Goal: Task Accomplishment & Management: Complete application form

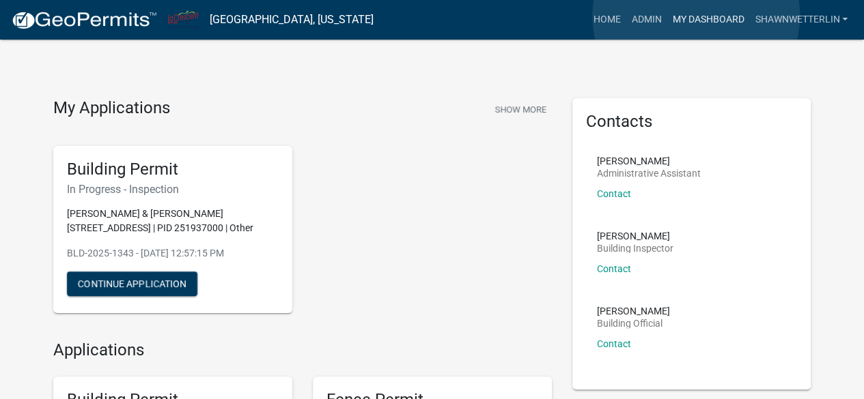
click at [696, 16] on link "My Dashboard" at bounding box center [707, 20] width 83 height 26
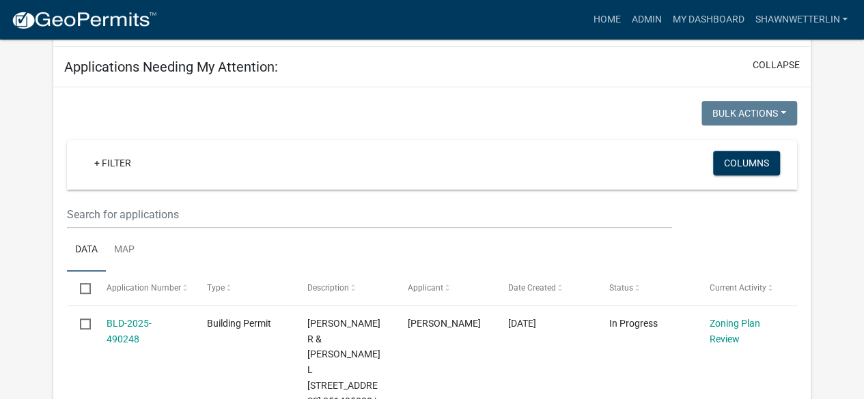
scroll to position [210, 0]
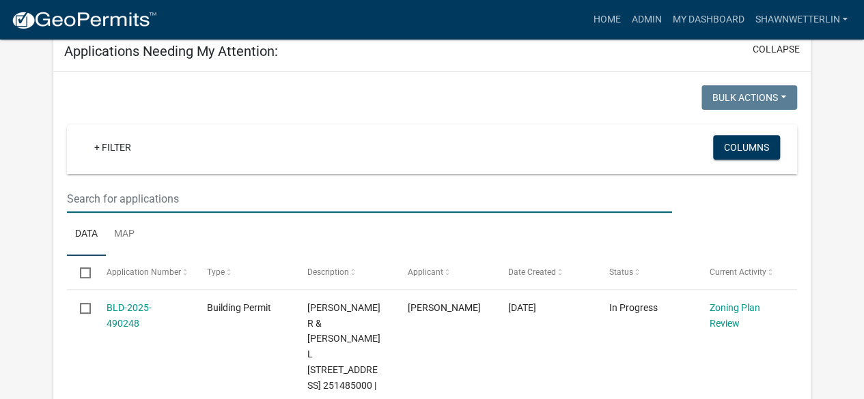
click at [124, 195] on input "text" at bounding box center [369, 199] width 604 height 28
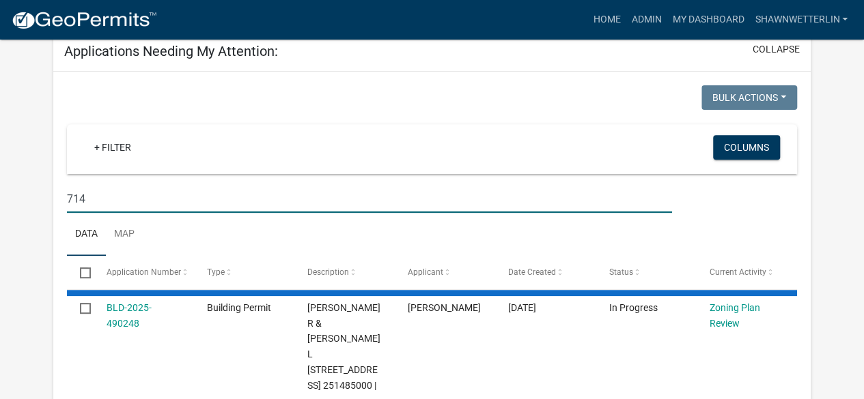
type input "714"
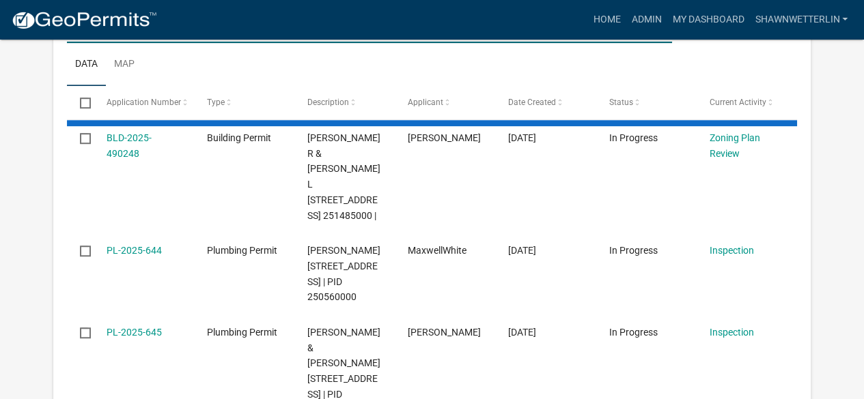
scroll to position [425, 0]
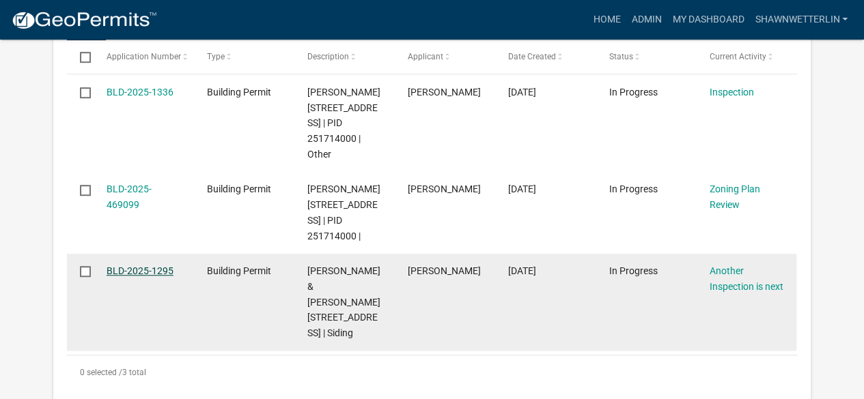
click at [156, 277] on link "BLD-2025-1295" at bounding box center [140, 271] width 67 height 11
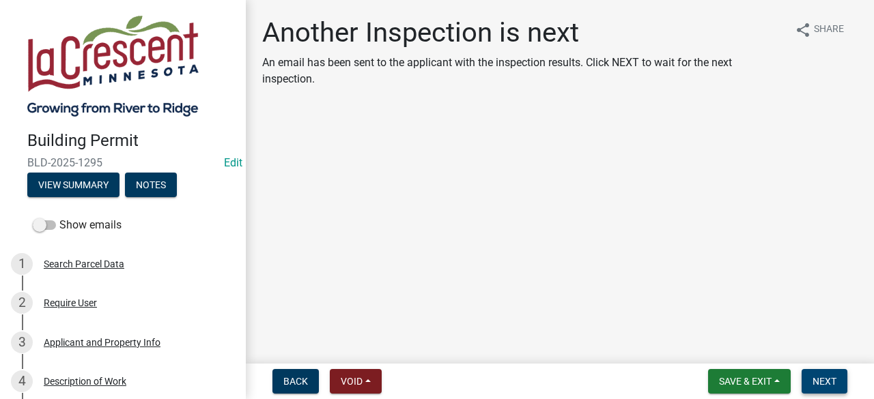
click at [810, 379] on button "Next" at bounding box center [825, 381] width 46 height 25
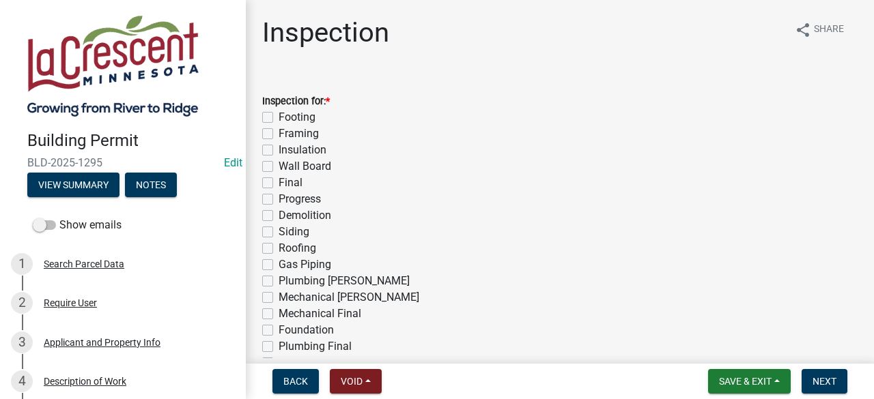
click at [279, 186] on label "Final" at bounding box center [291, 183] width 24 height 16
click at [279, 184] on input "Final" at bounding box center [283, 179] width 9 height 9
checkbox input "true"
checkbox input "false"
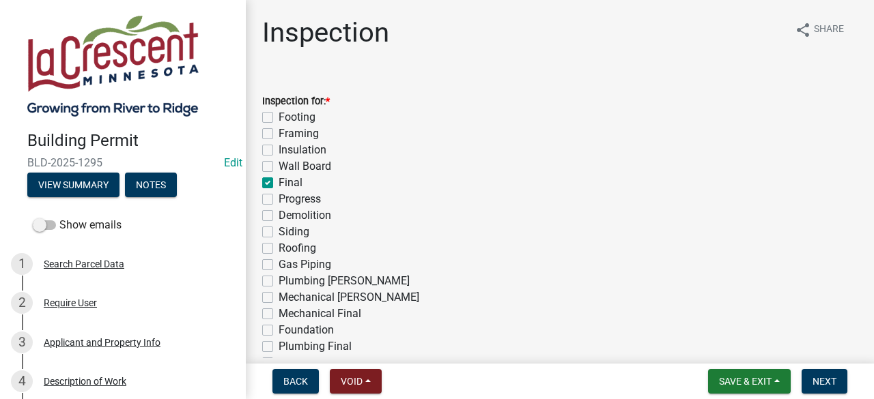
checkbox input "false"
checkbox input "true"
checkbox input "false"
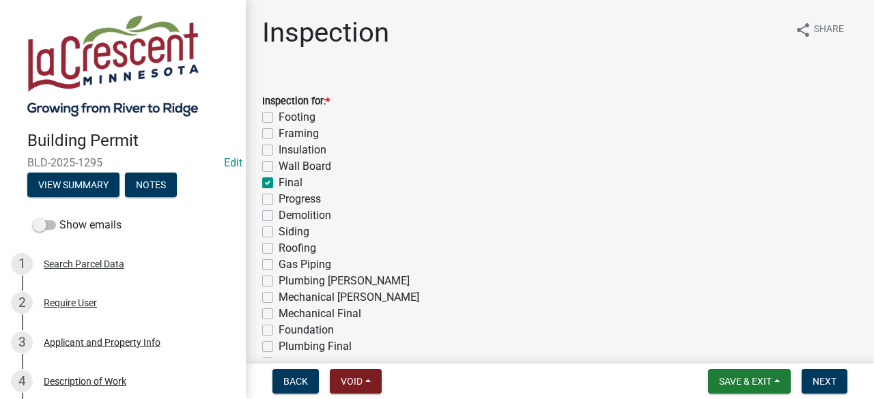
checkbox input "false"
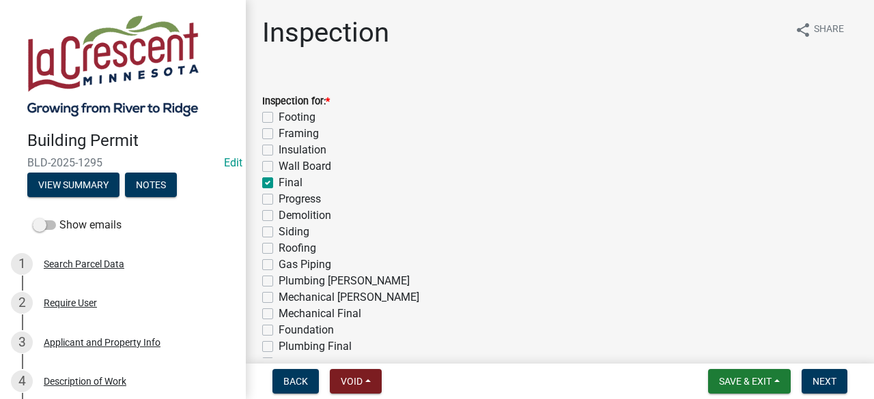
checkbox input "false"
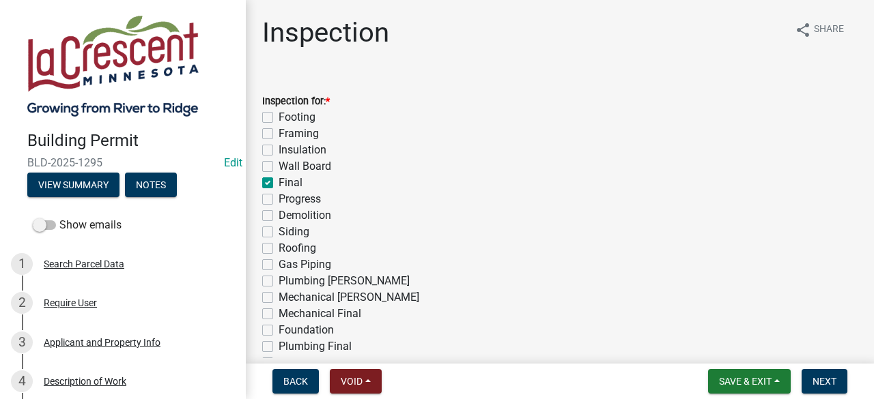
checkbox input "false"
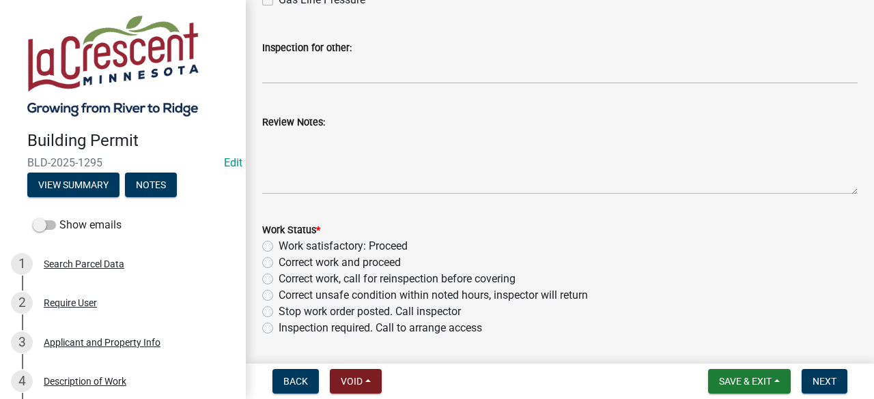
scroll to position [554, 0]
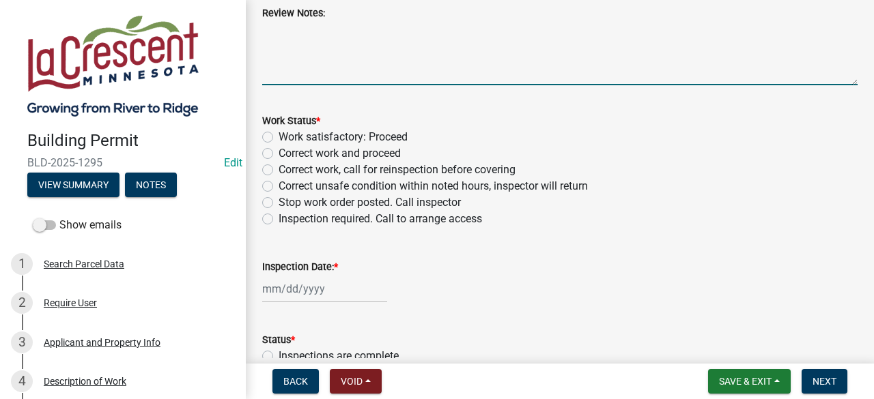
click at [317, 47] on textarea "Review Notes:" at bounding box center [559, 53] width 595 height 64
click at [313, 52] on textarea "Temporary address numbers are installed." at bounding box center [559, 53] width 595 height 64
type textarea "Temporary address numbers are installed."
click at [279, 136] on label "Work satisfactory: Proceed" at bounding box center [343, 137] width 129 height 16
click at [279, 136] on input "Work satisfactory: Proceed" at bounding box center [283, 133] width 9 height 9
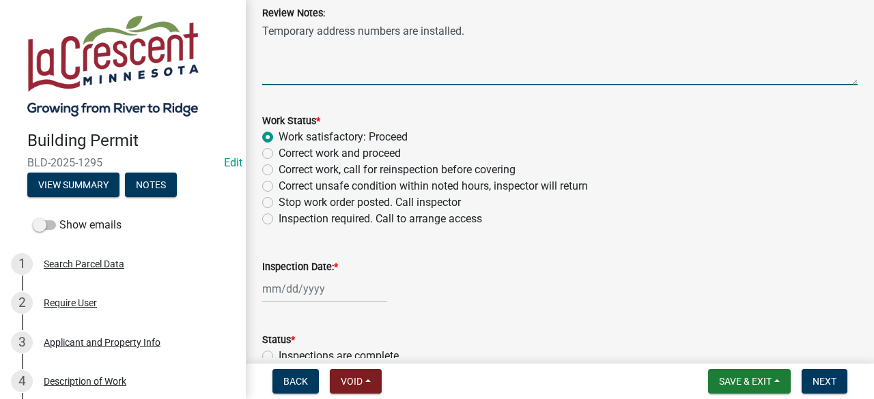
radio input "true"
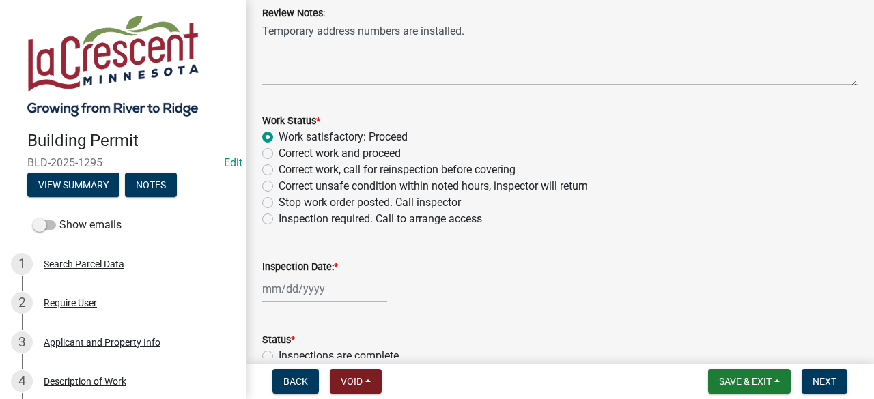
select select "10"
select select "2025"
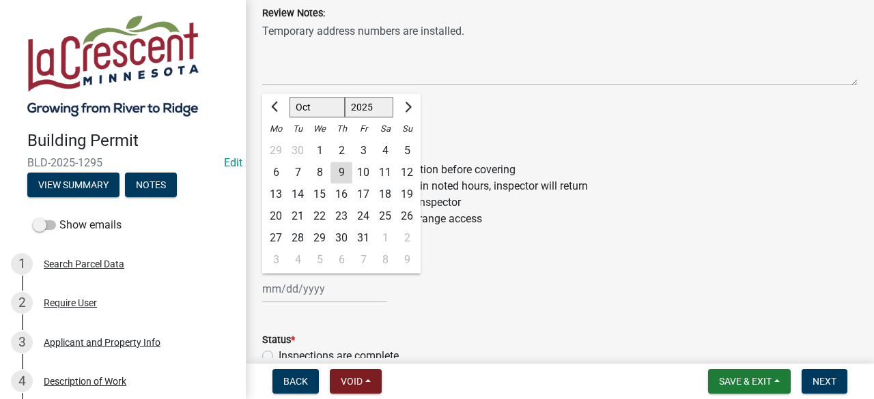
click at [302, 283] on div "[PERSON_NAME] Feb Mar Apr [PERSON_NAME][DATE] Oct Nov [DATE] 1526 1527 1528 152…" at bounding box center [324, 289] width 125 height 28
click at [344, 178] on div "9" at bounding box center [341, 173] width 22 height 22
type input "[DATE]"
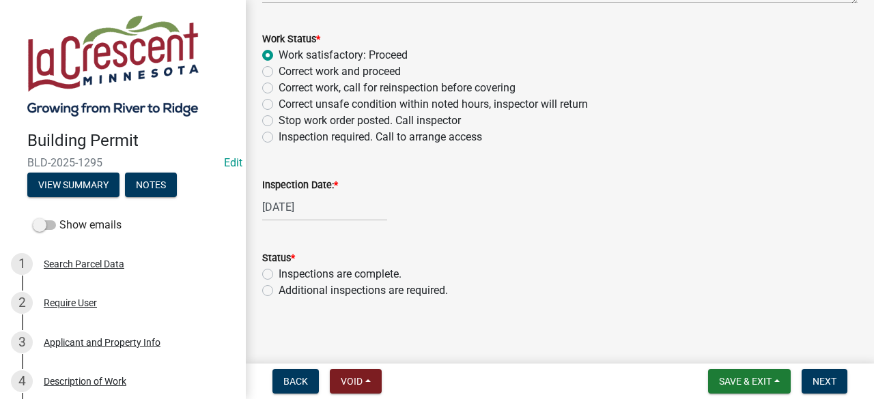
scroll to position [642, 0]
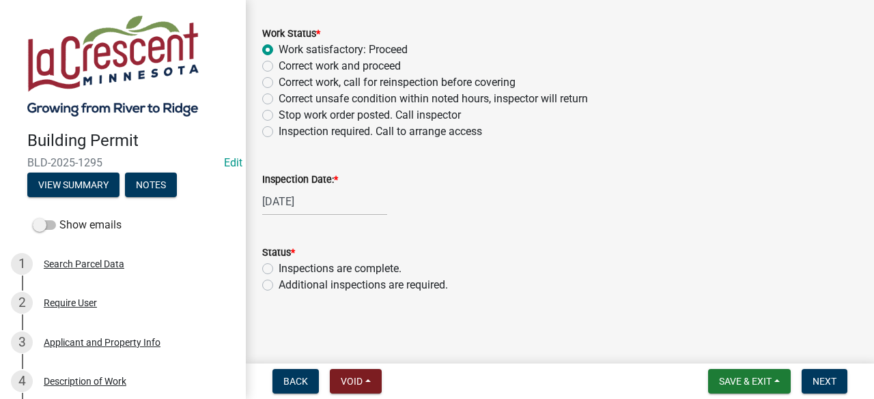
click at [279, 270] on label "Inspections are complete." at bounding box center [340, 269] width 123 height 16
click at [279, 270] on input "Inspections are complete." at bounding box center [283, 265] width 9 height 9
radio input "true"
click at [825, 379] on span "Next" at bounding box center [824, 381] width 24 height 11
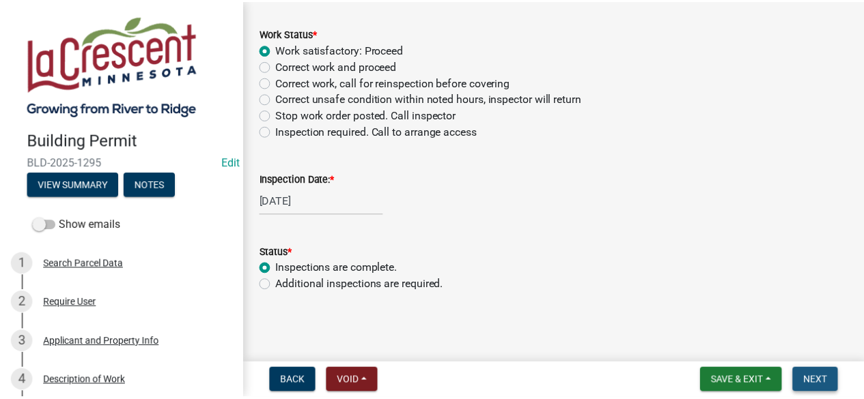
scroll to position [0, 0]
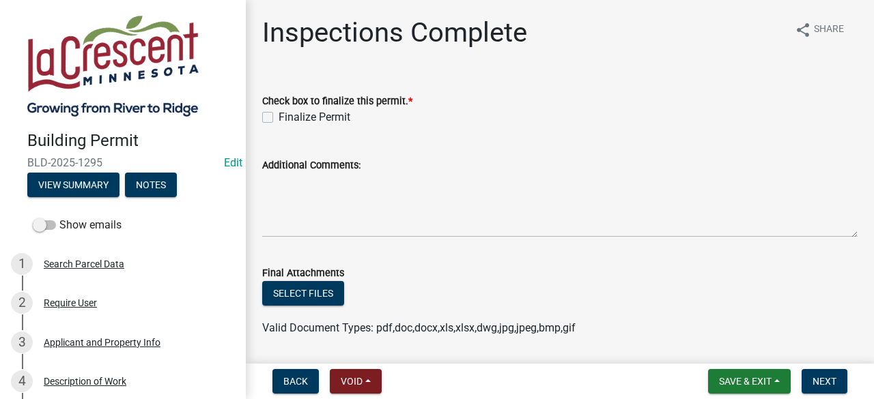
click at [279, 115] on label "Finalize Permit" at bounding box center [315, 117] width 72 height 16
click at [279, 115] on input "Finalize Permit" at bounding box center [283, 113] width 9 height 9
checkbox input "true"
click at [821, 386] on span "Next" at bounding box center [824, 381] width 24 height 11
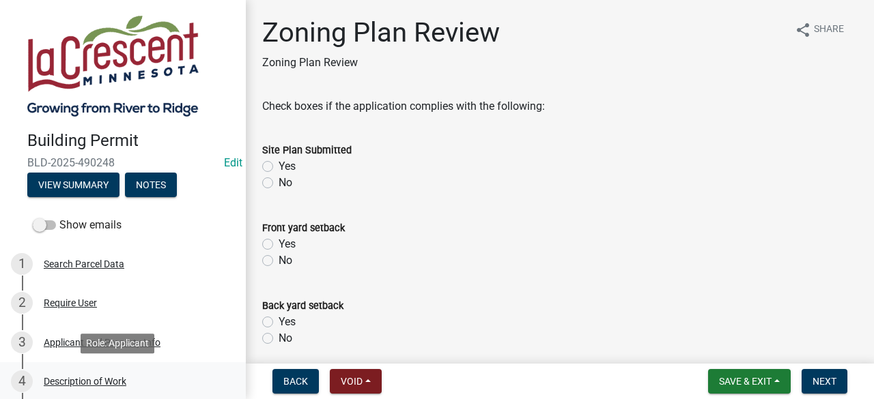
click at [96, 382] on div "Description of Work" at bounding box center [85, 382] width 83 height 10
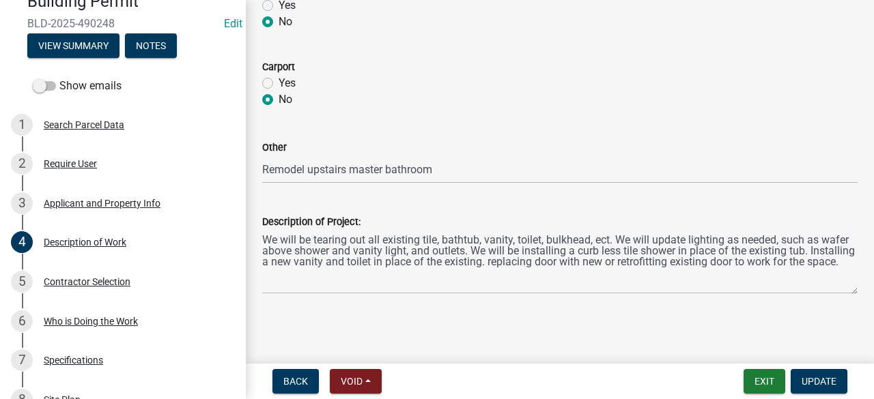
scroll to position [199, 0]
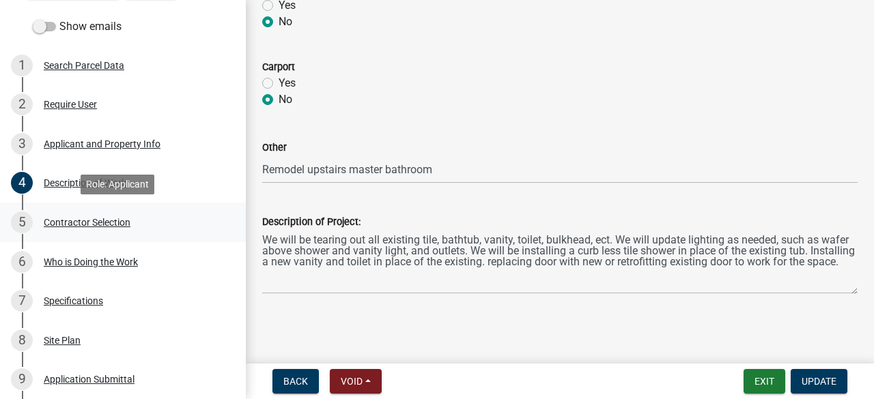
click at [113, 221] on div "Contractor Selection" at bounding box center [87, 223] width 87 height 10
